Goal: Task Accomplishment & Management: Use online tool/utility

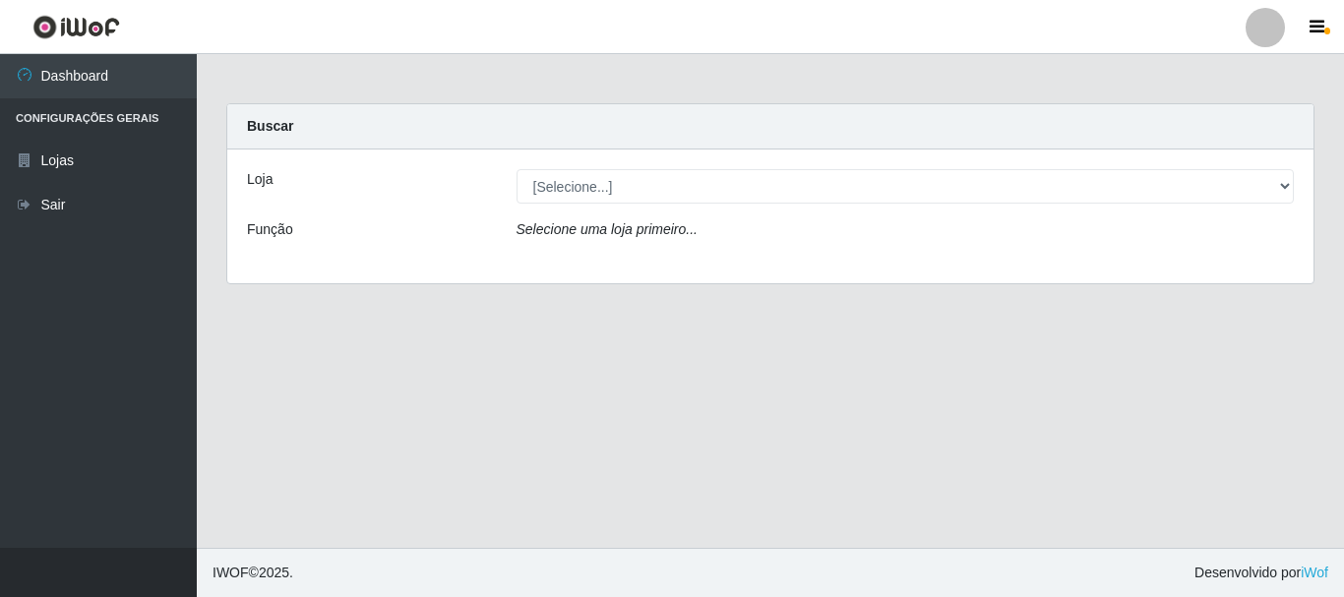
select select "453"
click at [517, 169] on select "[Selecione...] Nordestão - Alecrim" at bounding box center [906, 186] width 779 height 34
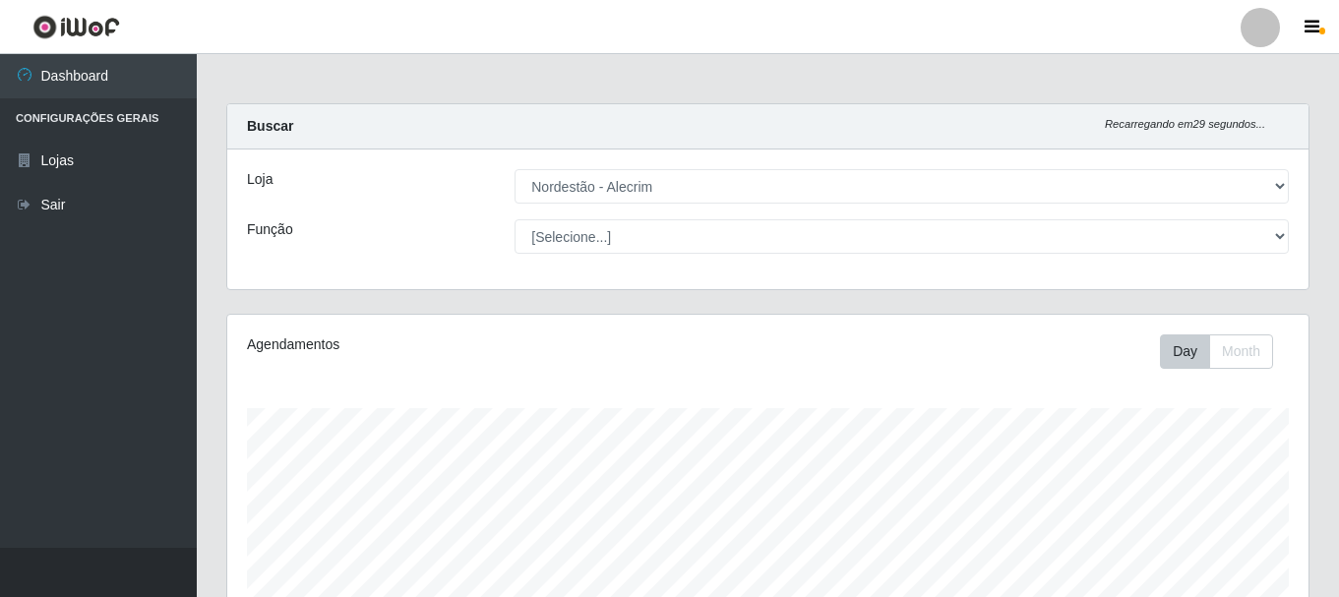
scroll to position [408, 1082]
click at [515, 219] on select "[Selecione...] Balconista + Balconista de Padaria Balconista de Padaria ++ Emba…" at bounding box center [902, 236] width 775 height 34
click at [696, 244] on select "[Selecione...] Balconista + Balconista de Padaria Balconista de Padaria ++ Emba…" at bounding box center [902, 236] width 775 height 34
select select "70"
click at [515, 219] on select "[Selecione...] Balconista + Balconista de Padaria Balconista de Padaria ++ Emba…" at bounding box center [902, 236] width 775 height 34
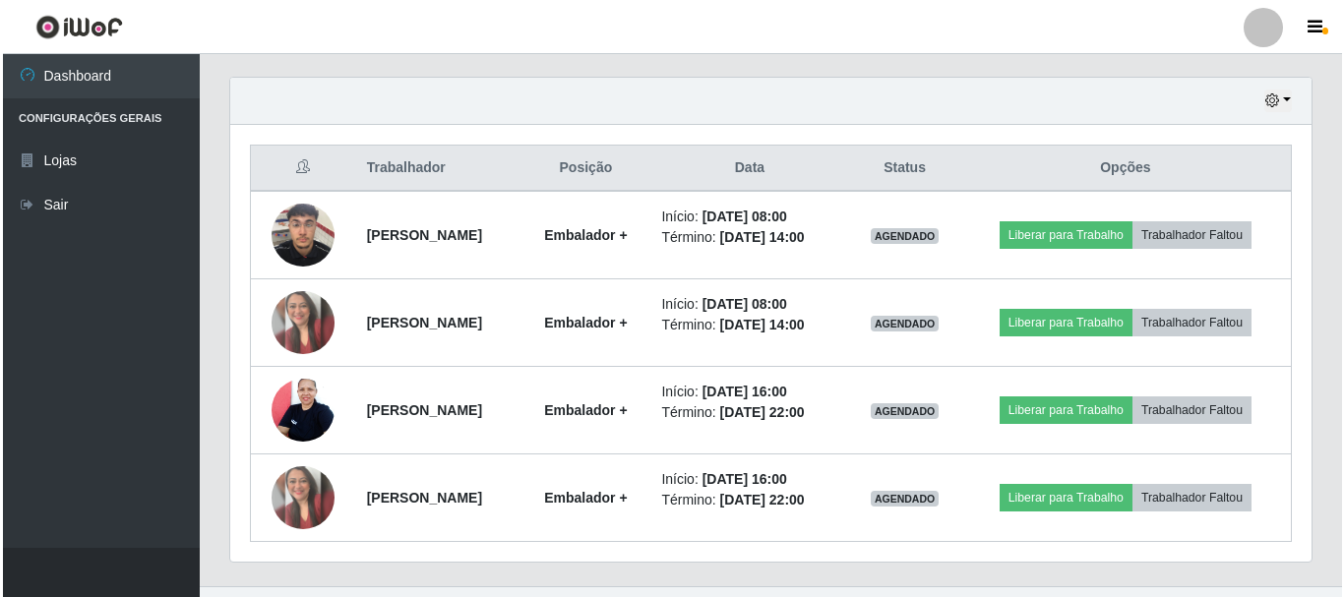
scroll to position [710, 0]
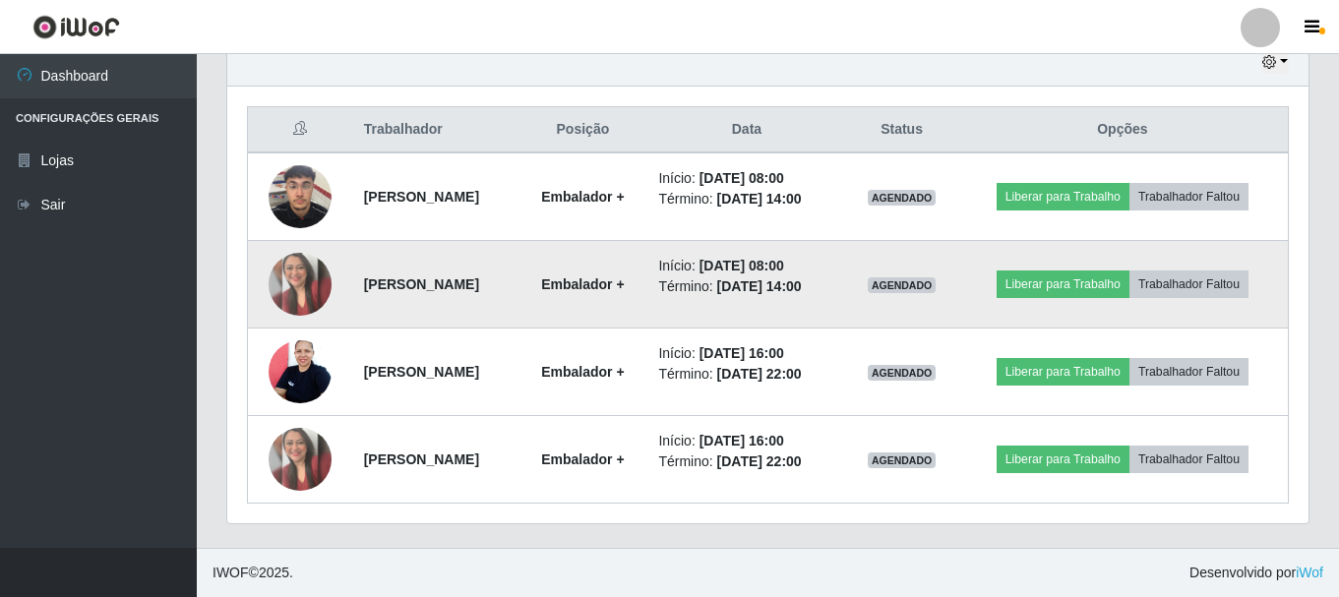
click at [296, 289] on img at bounding box center [300, 284] width 63 height 63
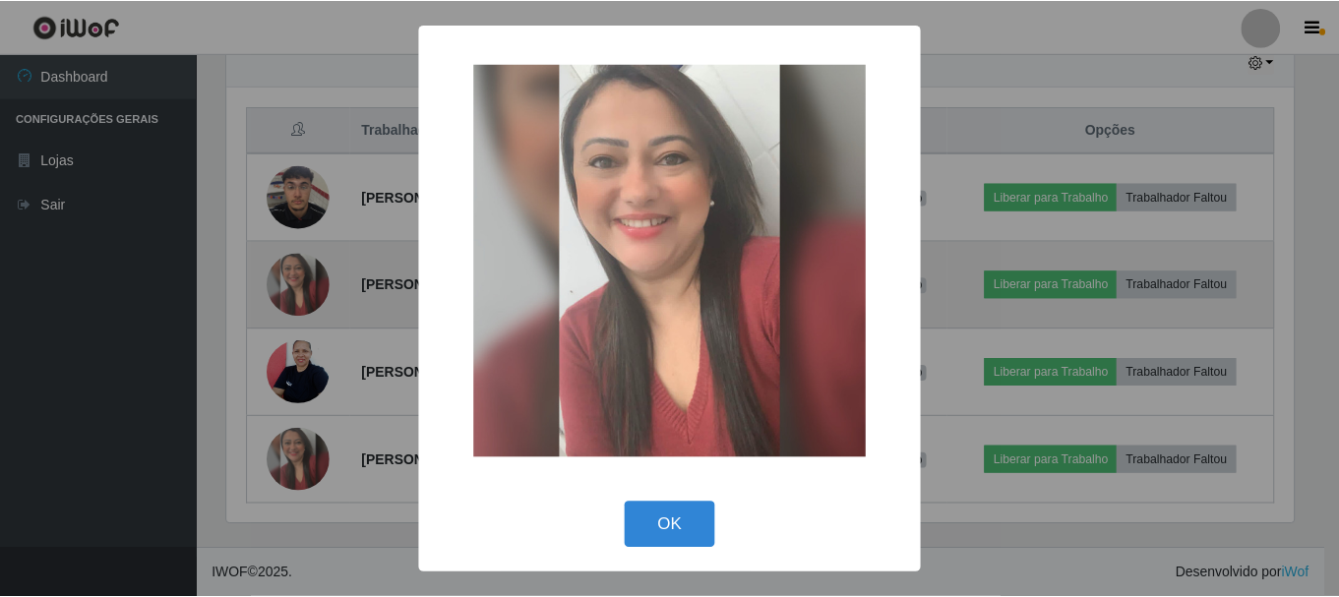
scroll to position [408, 1072]
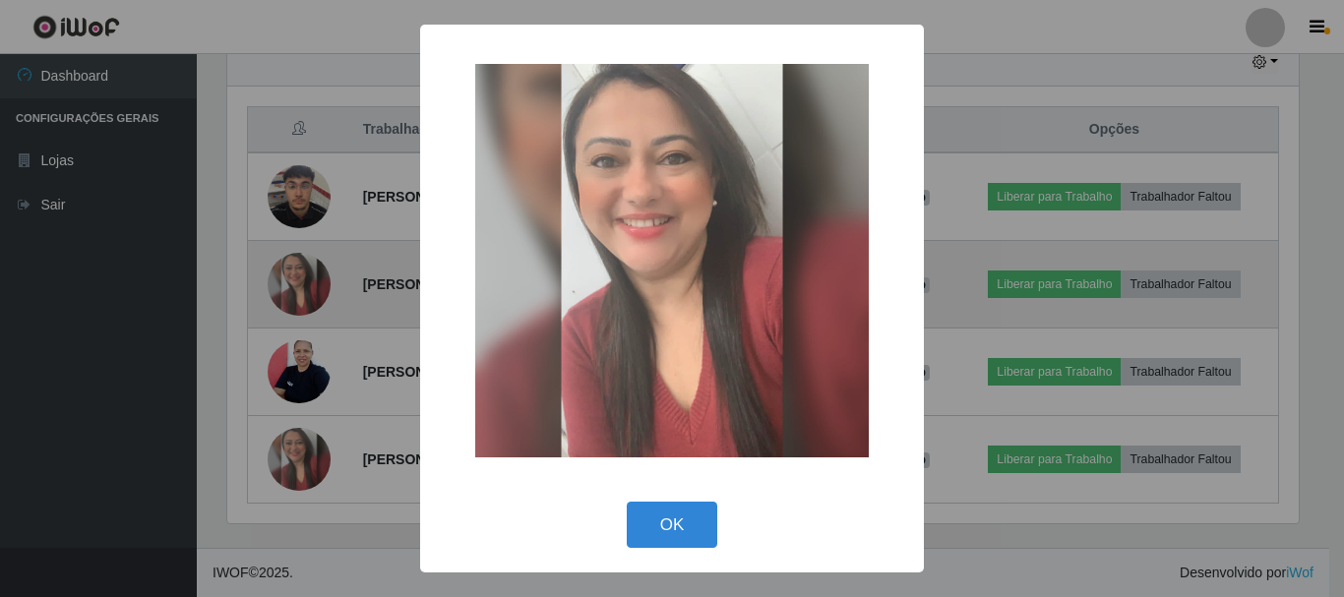
click at [296, 289] on div "× OK Cancel" at bounding box center [672, 298] width 1344 height 597
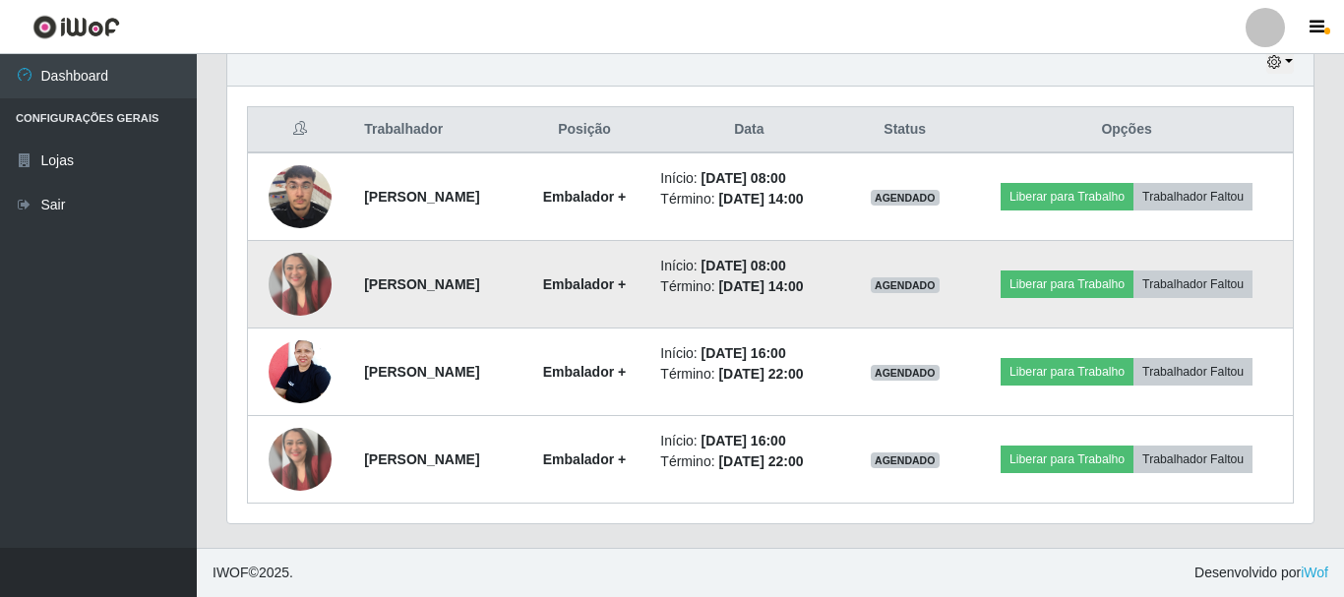
scroll to position [408, 1082]
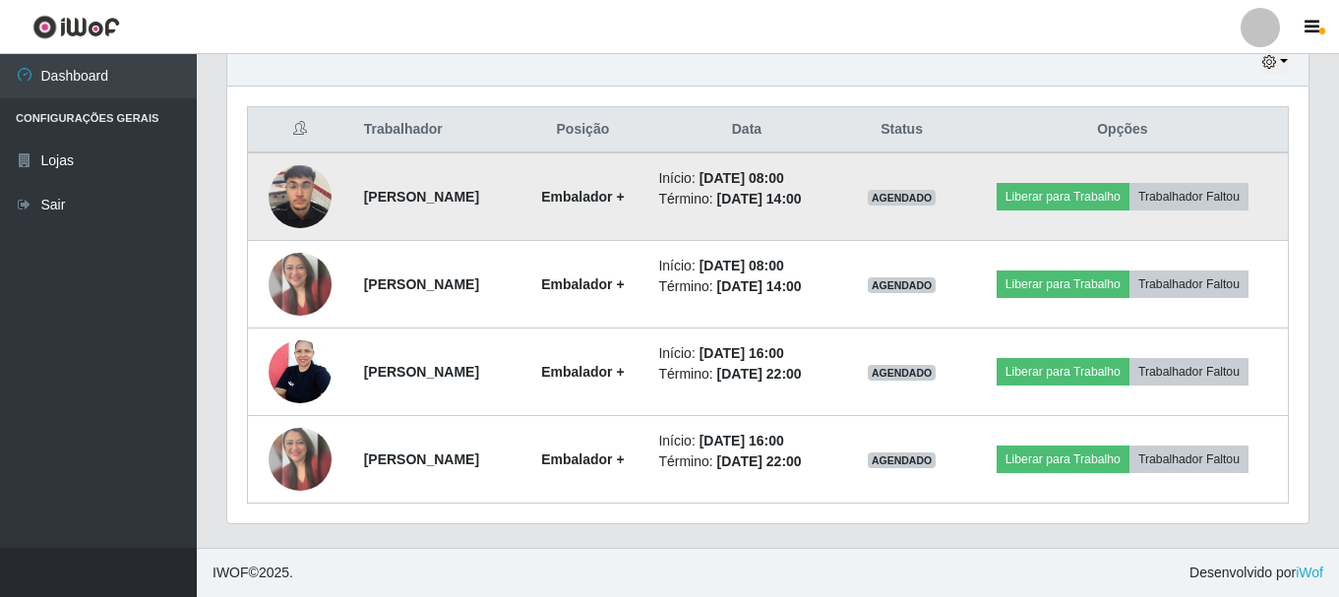
click at [309, 208] on img at bounding box center [300, 197] width 63 height 84
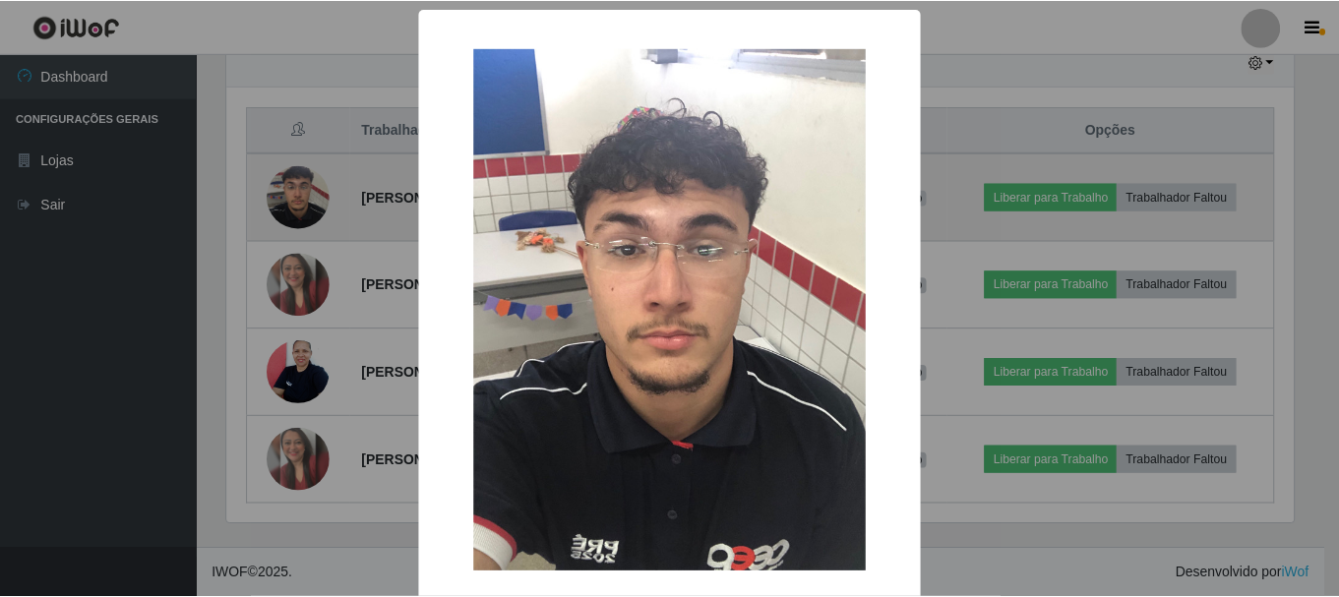
scroll to position [408, 1072]
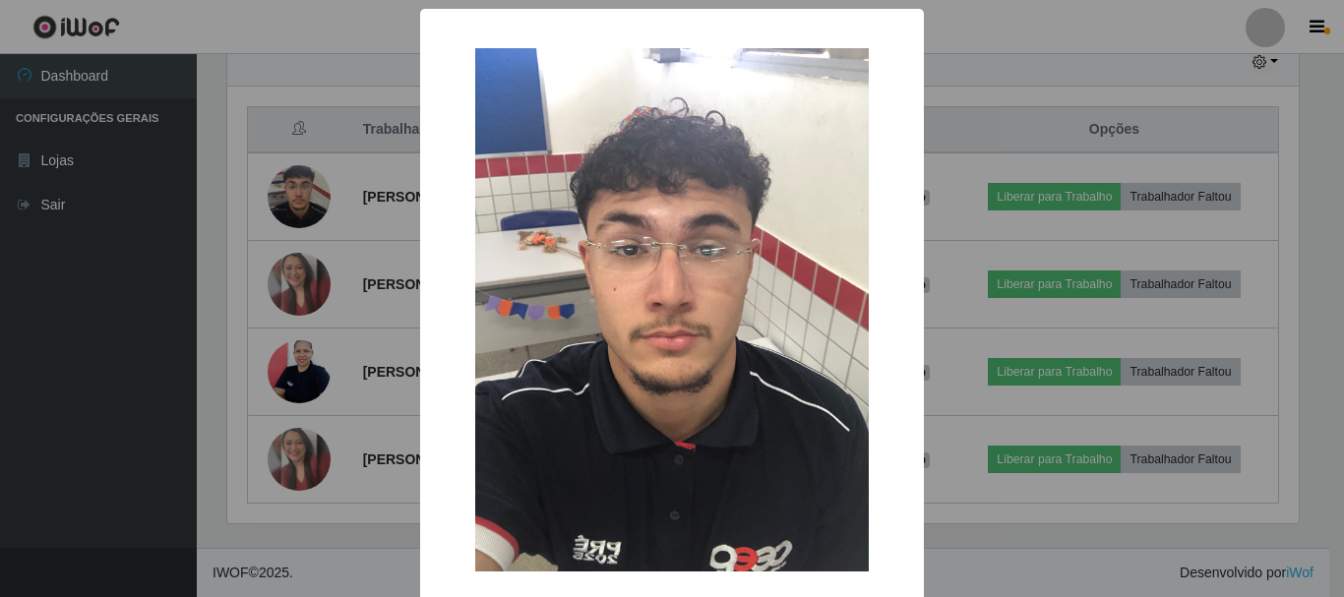
click at [288, 272] on div "× OK Cancel" at bounding box center [672, 298] width 1344 height 597
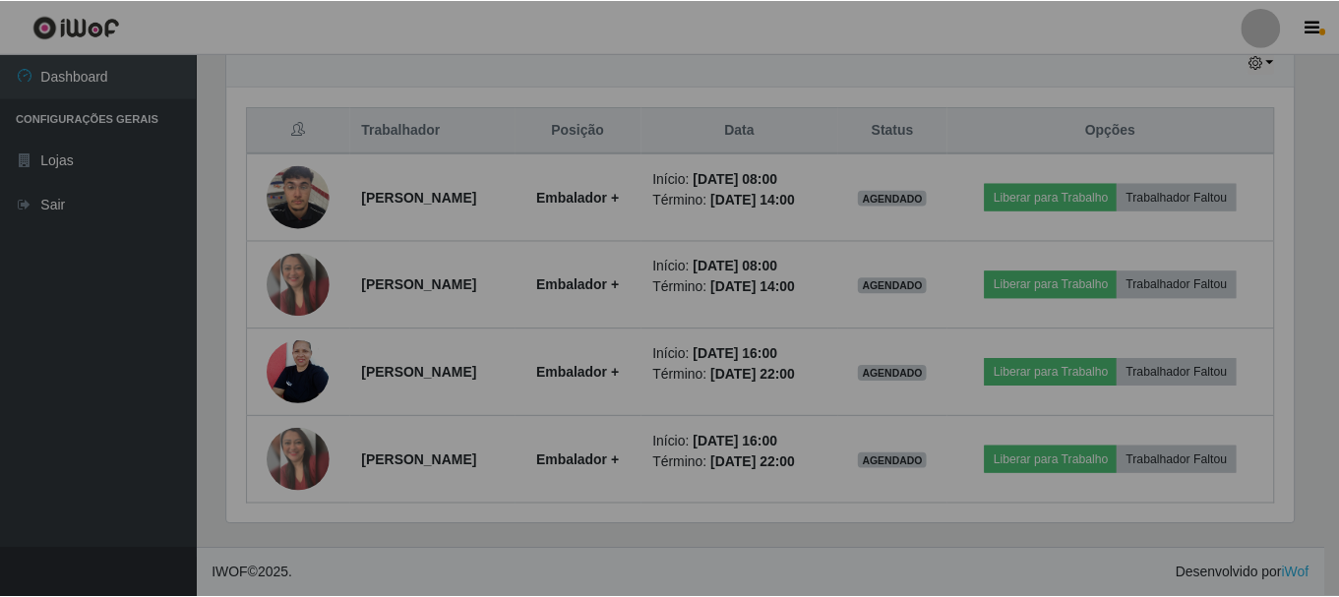
scroll to position [408, 1082]
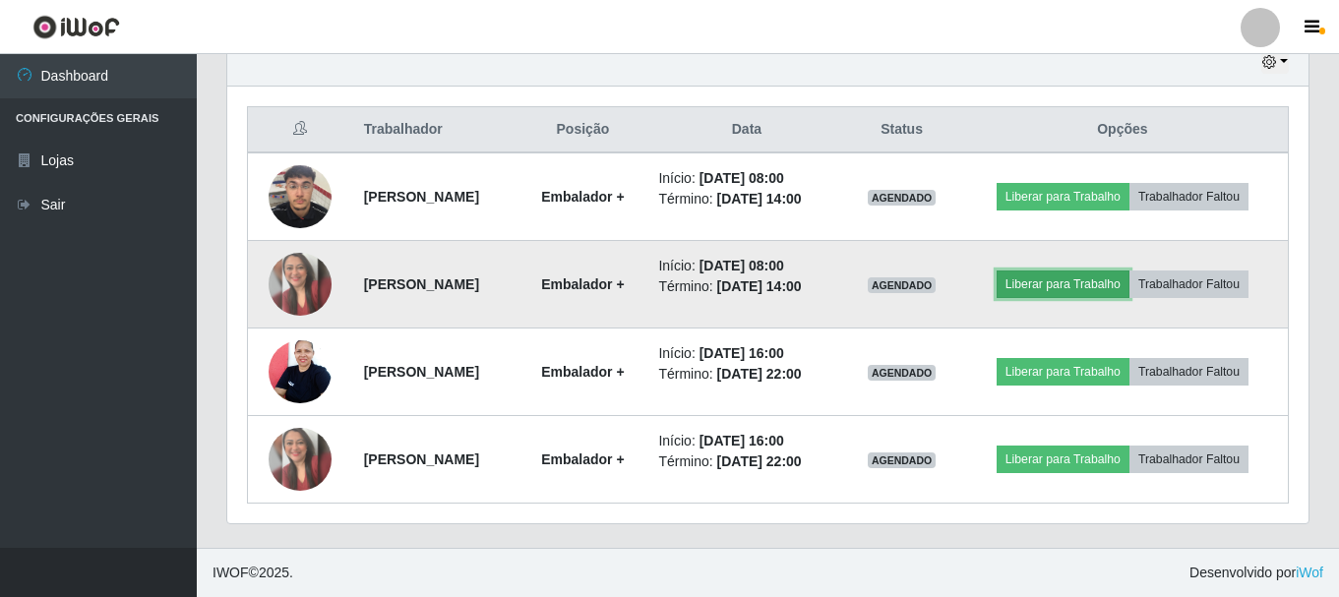
click at [1062, 288] on button "Liberar para Trabalho" at bounding box center [1063, 285] width 133 height 28
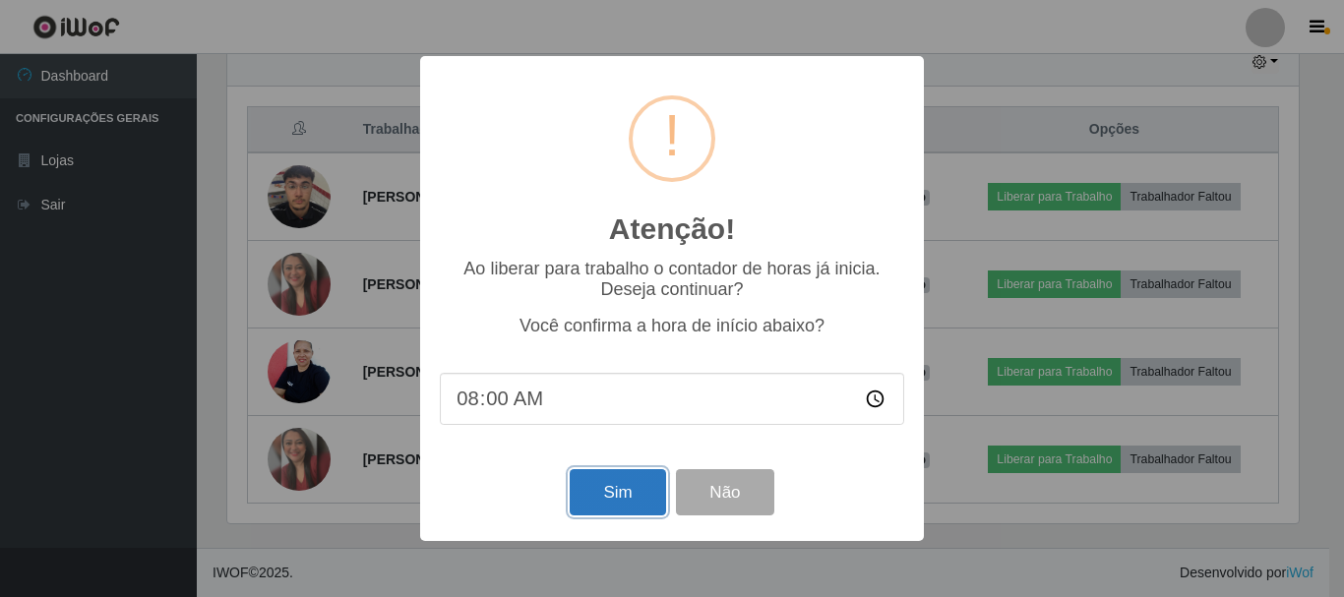
click at [598, 496] on button "Sim" at bounding box center [617, 492] width 95 height 46
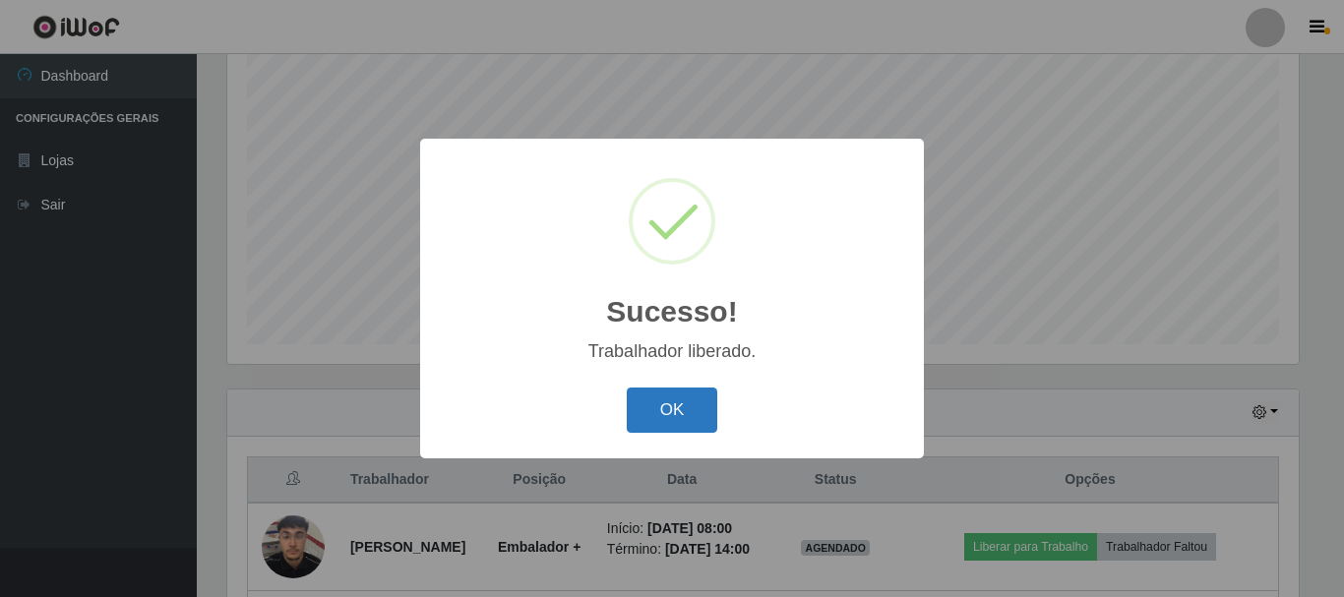
click at [670, 410] on button "OK" at bounding box center [673, 411] width 92 height 46
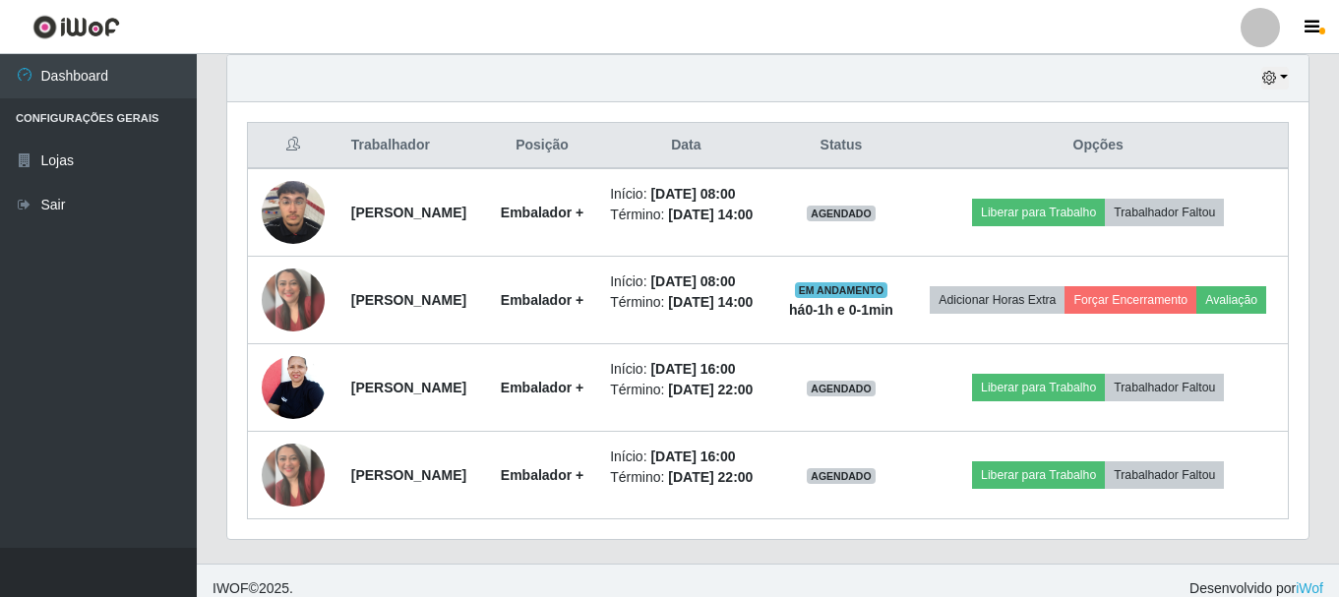
scroll to position [701, 0]
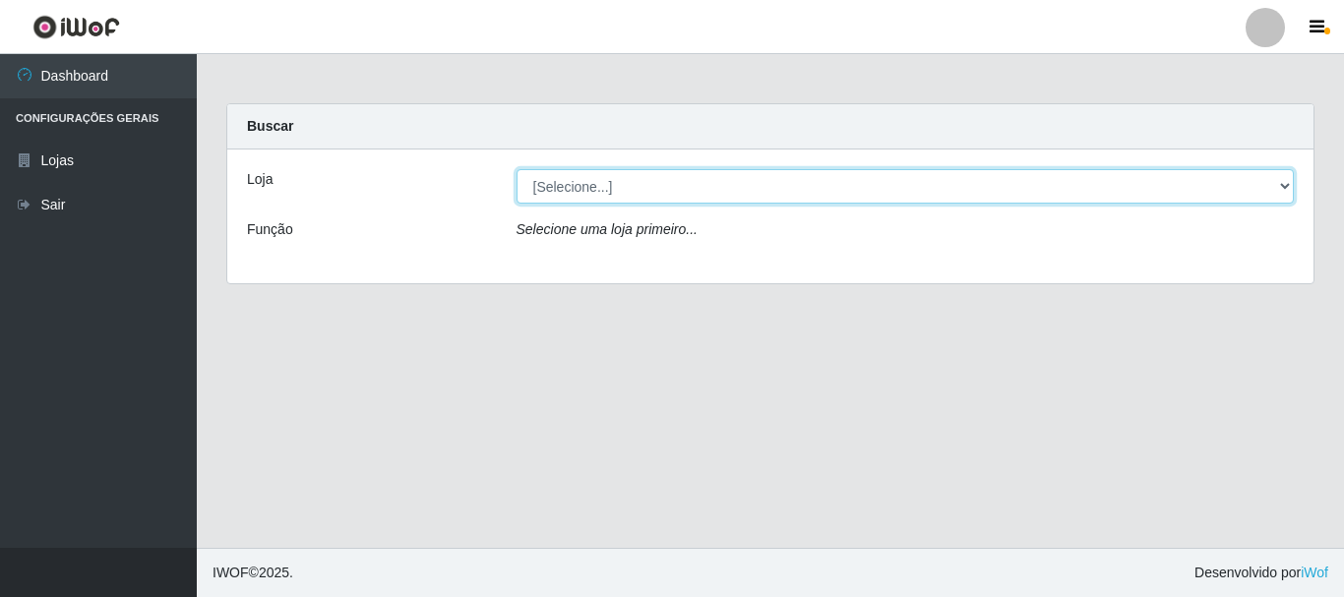
click at [525, 189] on select "[Selecione...] Nordestão - Alecrim" at bounding box center [906, 186] width 779 height 34
select select "453"
click at [517, 169] on select "[Selecione...] Nordestão - Alecrim" at bounding box center [906, 186] width 779 height 34
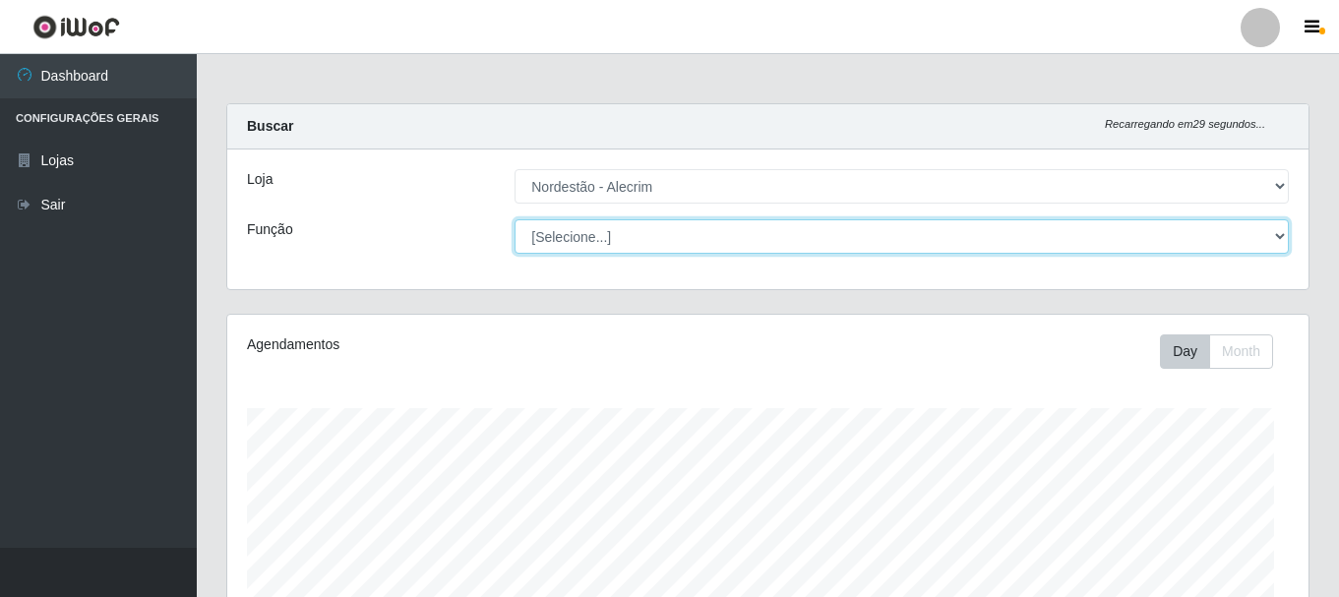
click at [592, 250] on select "[Selecione...] Balconista + Balconista de Padaria Balconista de Padaria ++ Emba…" at bounding box center [902, 236] width 775 height 34
select select "70"
click at [515, 219] on select "[Selecione...] Balconista + Balconista de Padaria Balconista de Padaria ++ Emba…" at bounding box center [902, 236] width 775 height 34
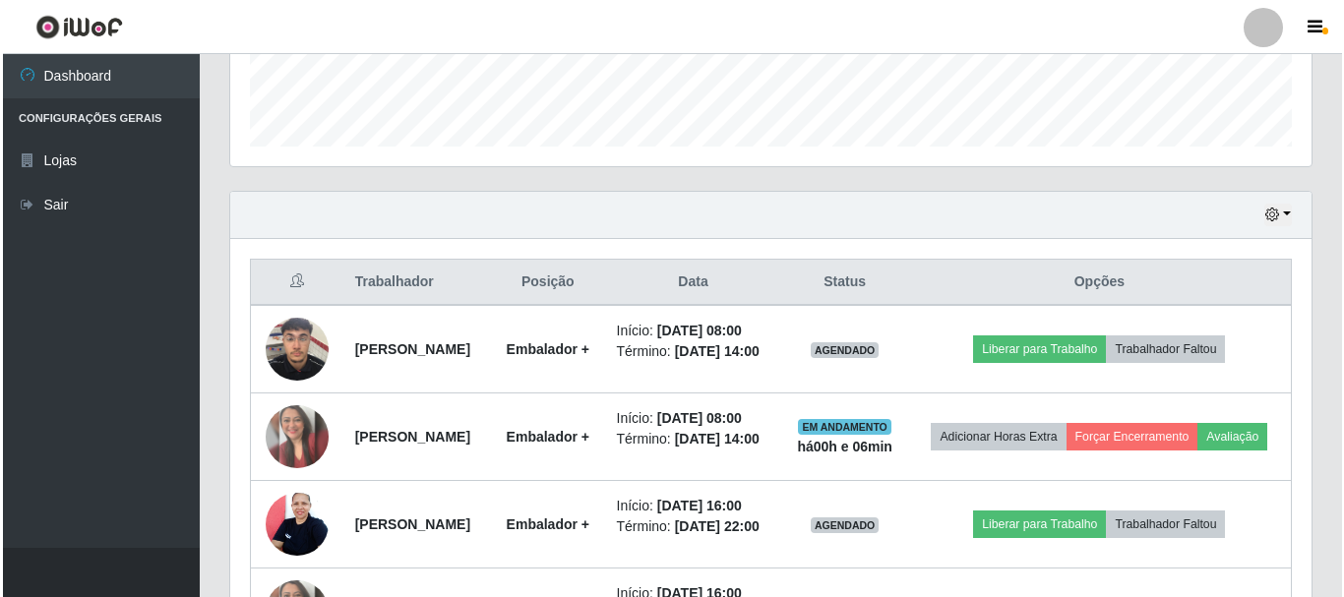
scroll to position [573, 0]
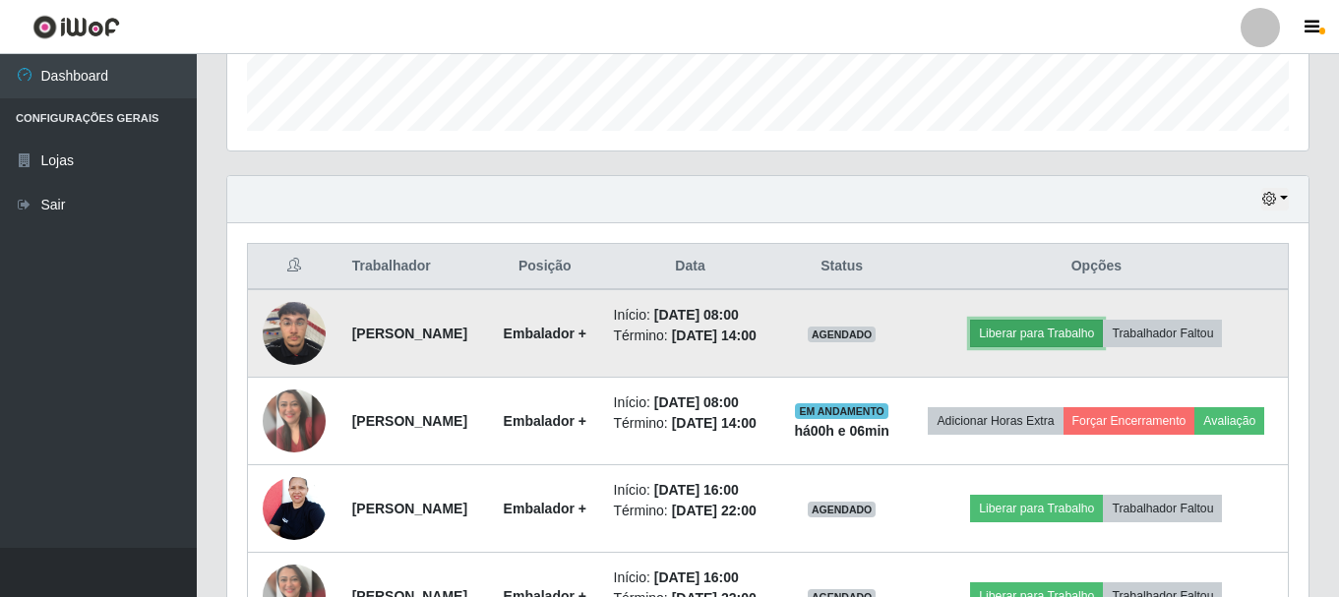
click at [1069, 347] on button "Liberar para Trabalho" at bounding box center [1036, 334] width 133 height 28
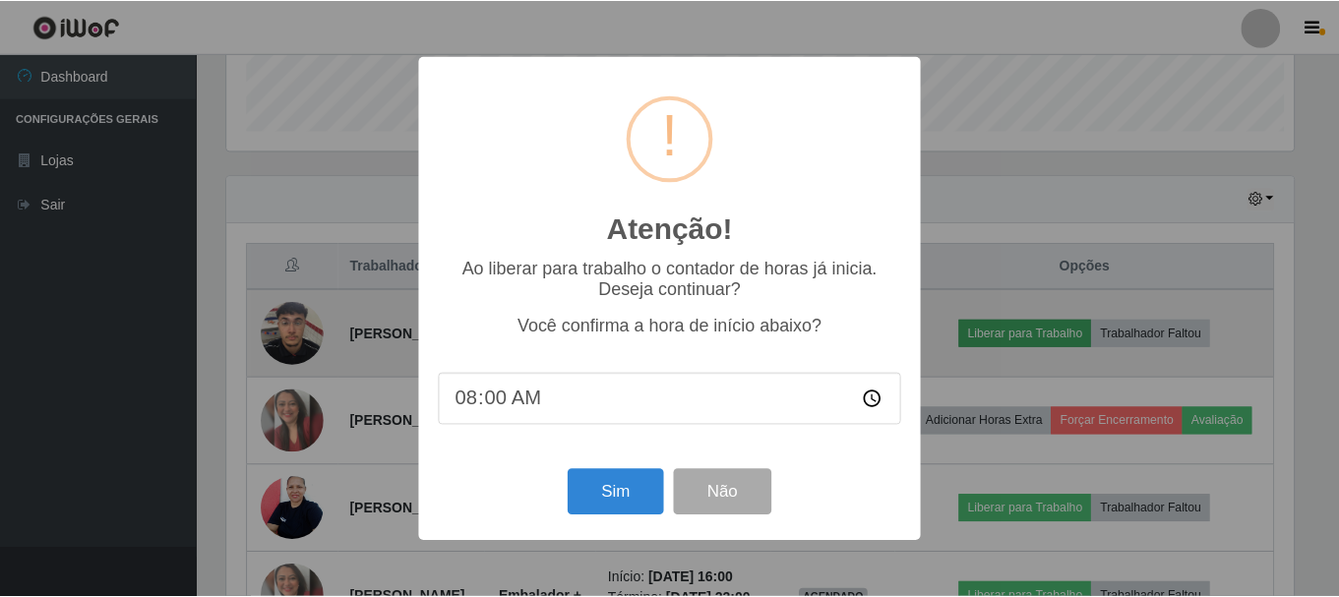
scroll to position [408, 1072]
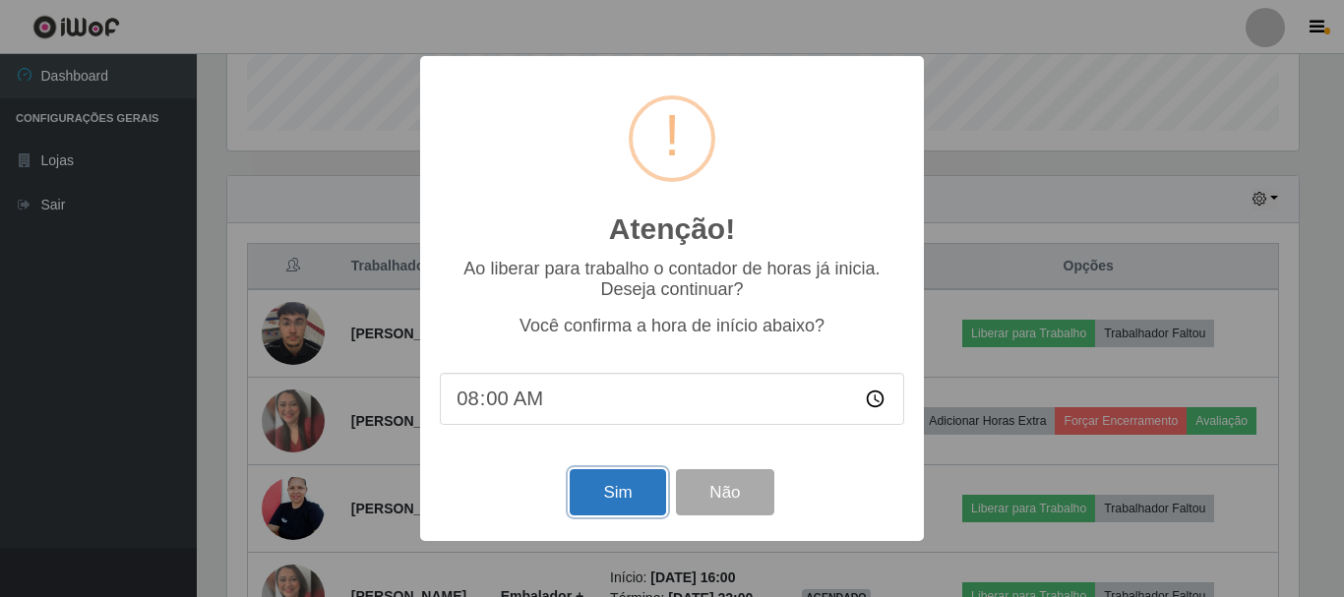
drag, startPoint x: 578, startPoint y: 481, endPoint x: 588, endPoint y: 503, distance: 23.8
click at [584, 497] on button "Sim" at bounding box center [617, 492] width 95 height 46
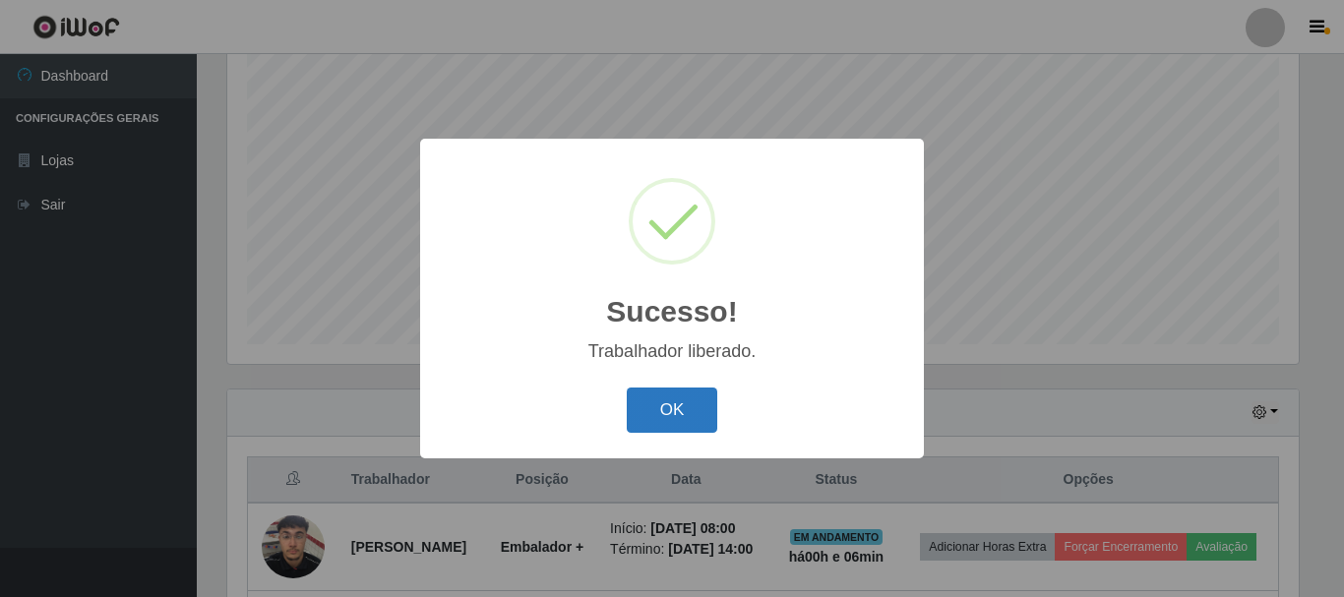
click at [682, 401] on button "OK" at bounding box center [673, 411] width 92 height 46
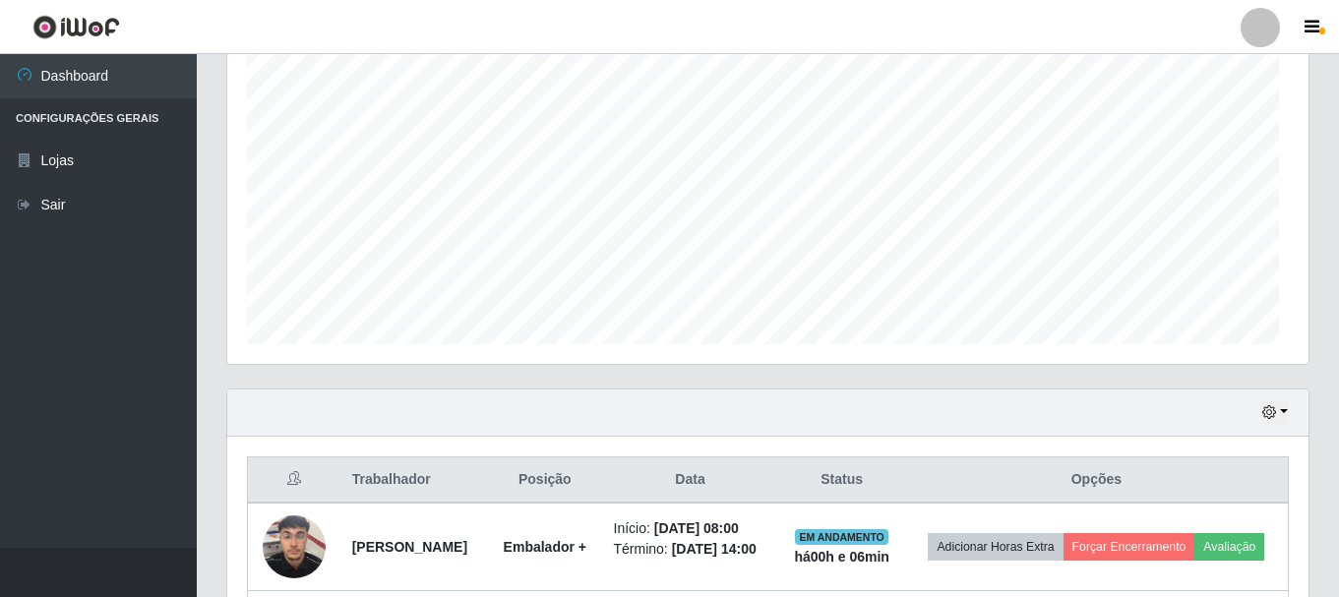
scroll to position [408, 1082]
